Goal: Find specific page/section: Locate a particular part of the current website

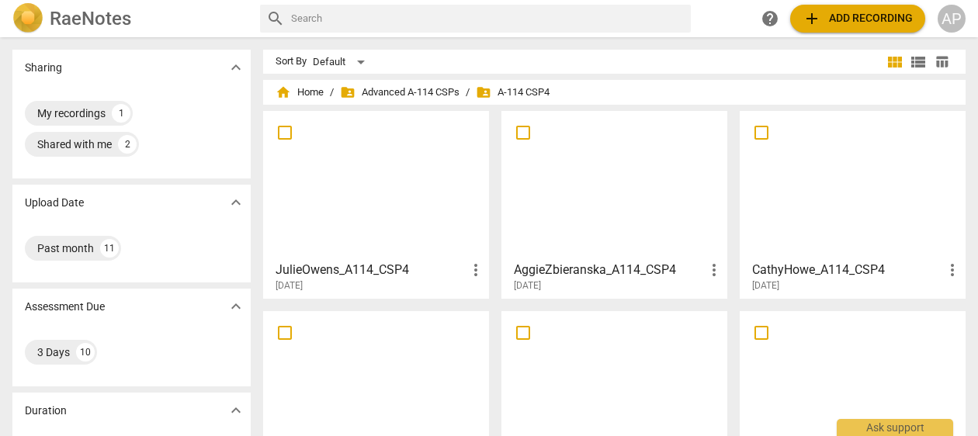
click at [608, 338] on div at bounding box center [614, 385] width 215 height 137
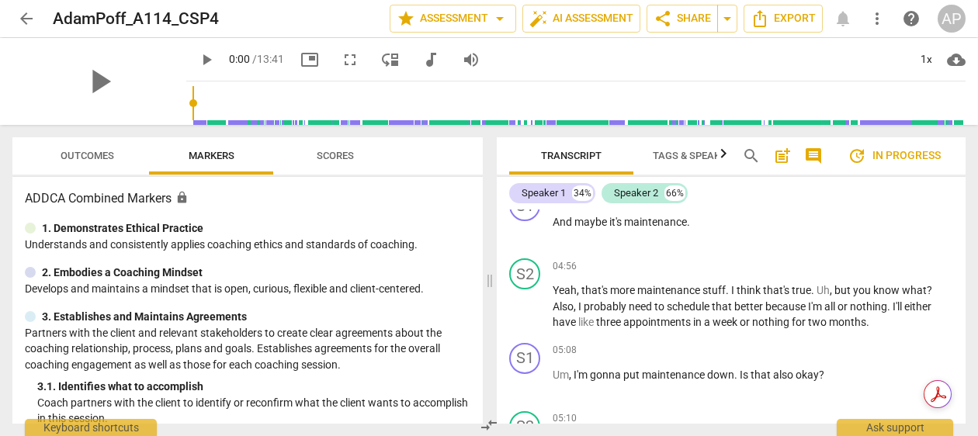
click at [333, 155] on span "Scores" at bounding box center [335, 156] width 37 height 12
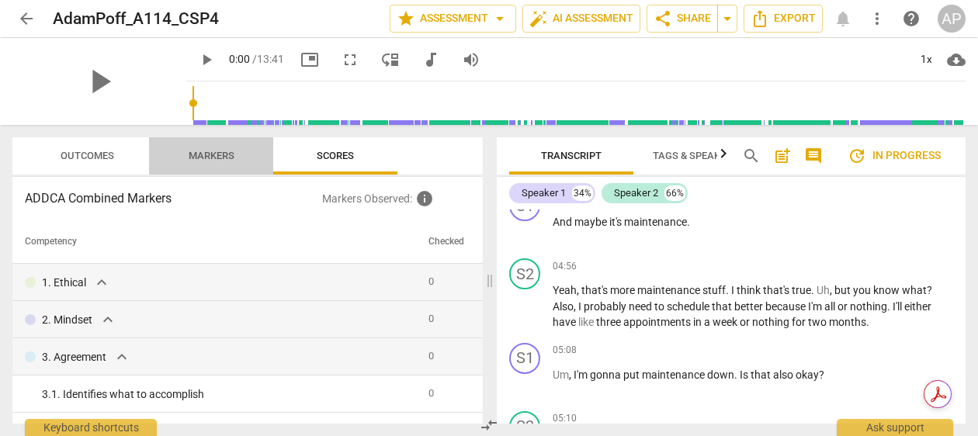
click at [234, 154] on span "Markers" at bounding box center [212, 156] width 46 height 12
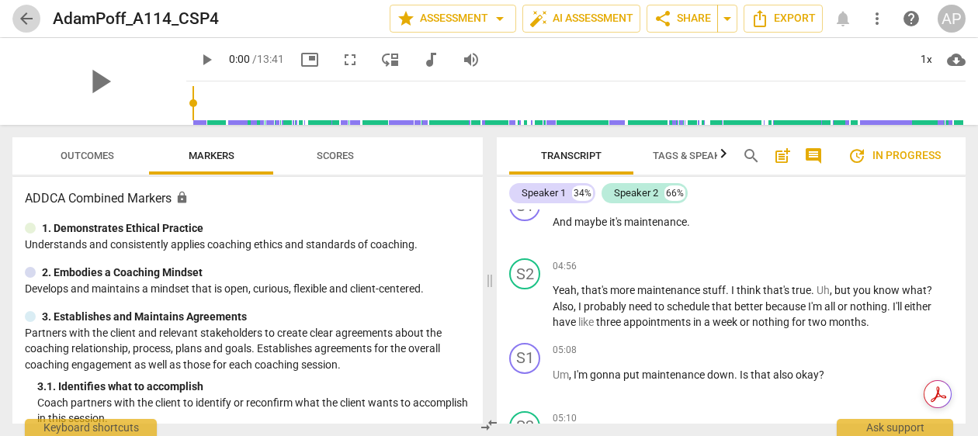
click at [26, 10] on span "arrow_back" at bounding box center [26, 18] width 19 height 19
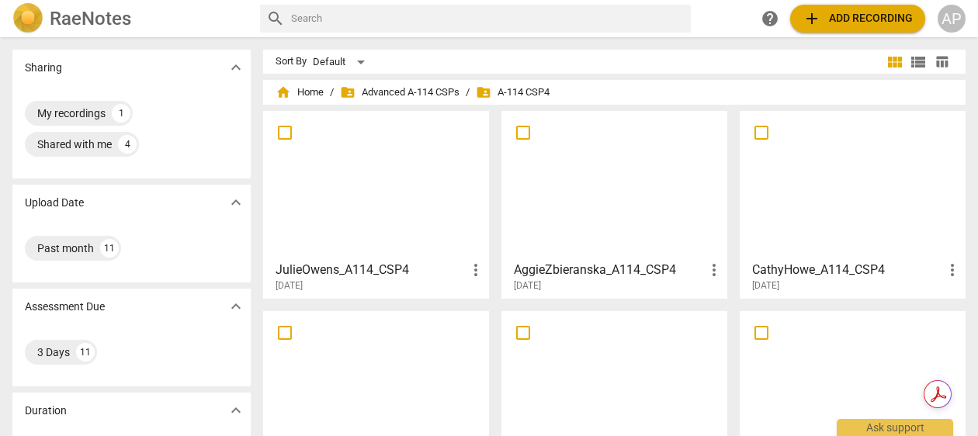
click at [676, 286] on div "[DATE]" at bounding box center [619, 285] width 210 height 13
